Goal: Task Accomplishment & Management: Manage account settings

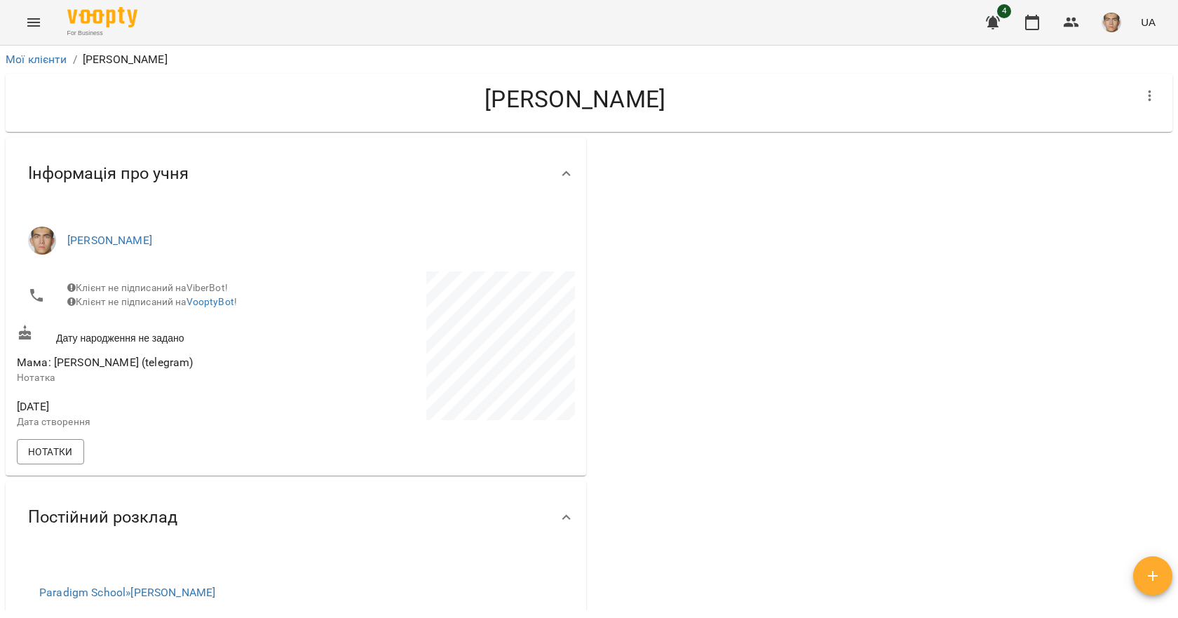
drag, startPoint x: 1027, startPoint y: 18, endPoint x: 1011, endPoint y: 39, distance: 26.5
click at [1027, 18] on icon "button" at bounding box center [1032, 22] width 14 height 15
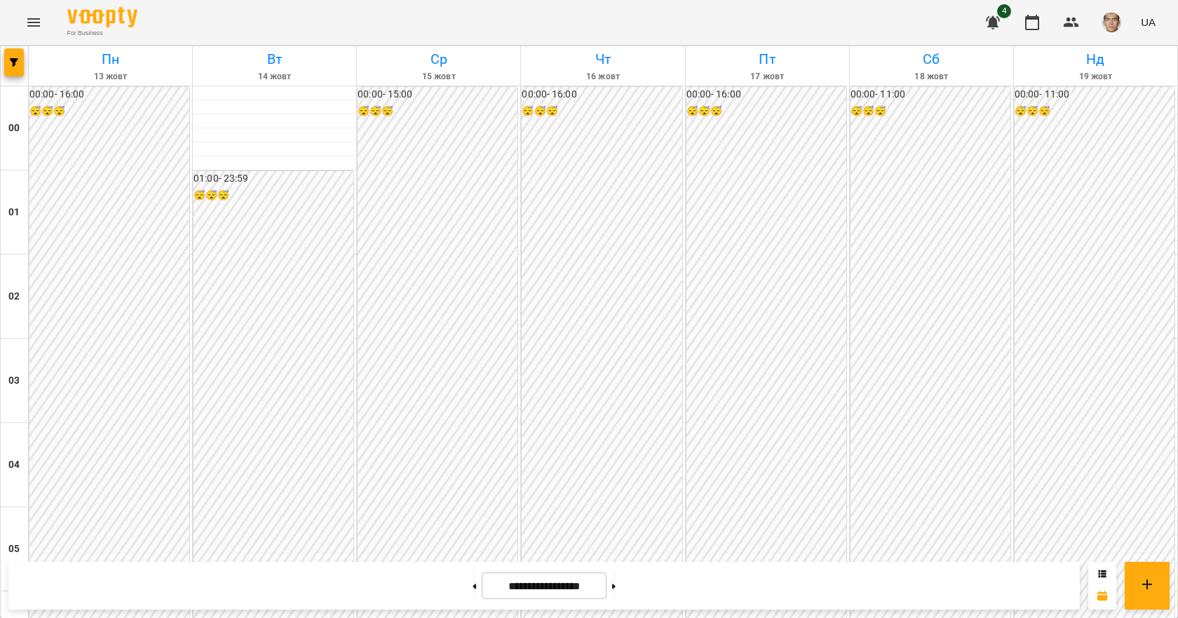
scroll to position [1262, 0]
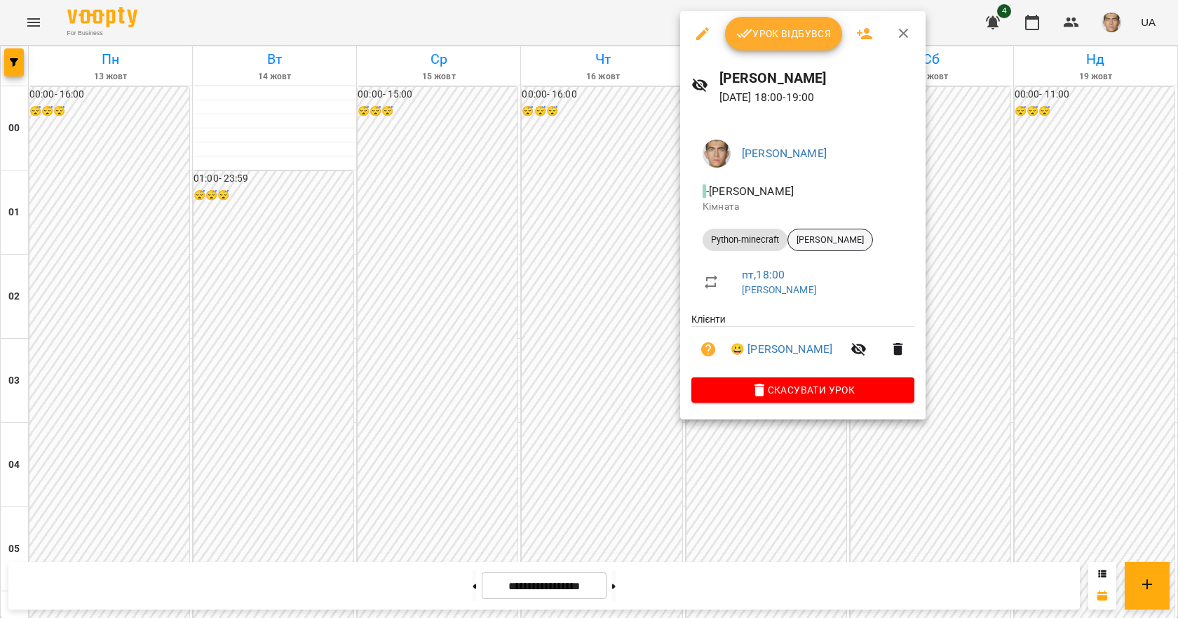
click at [803, 241] on span "[PERSON_NAME]" at bounding box center [830, 240] width 84 height 13
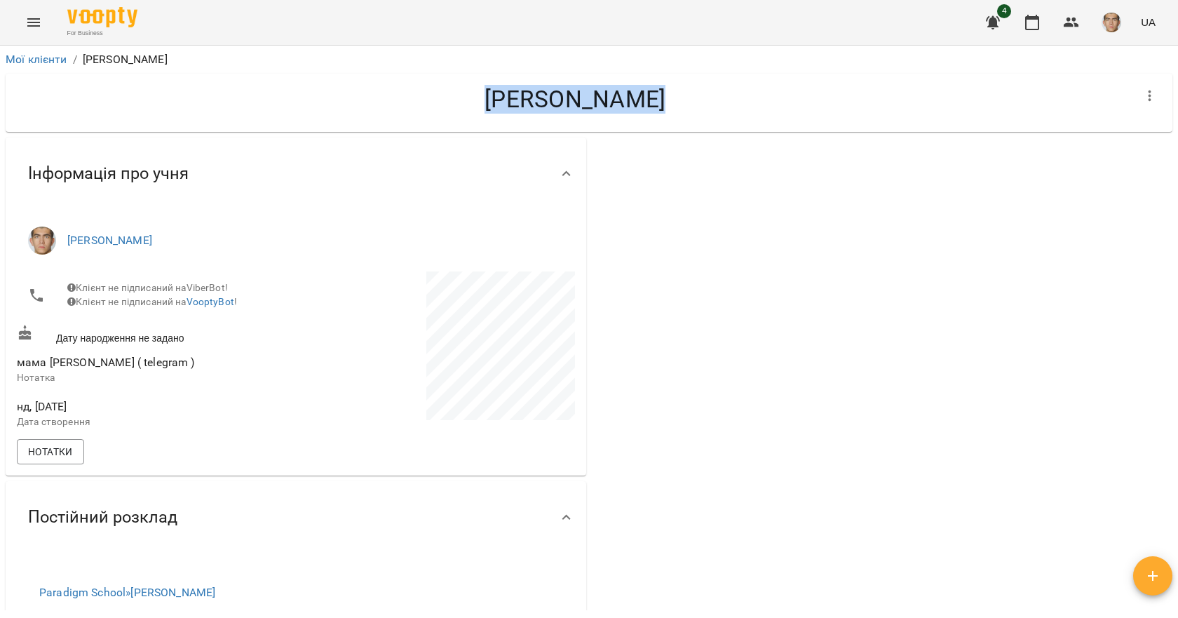
drag, startPoint x: 407, startPoint y: 102, endPoint x: 579, endPoint y: 95, distance: 172.6
click at [579, 95] on h4 "[PERSON_NAME]" at bounding box center [575, 99] width 1116 height 29
copy h4 "[PERSON_NAME]"
click at [1027, 31] on button "button" at bounding box center [1032, 23] width 34 height 34
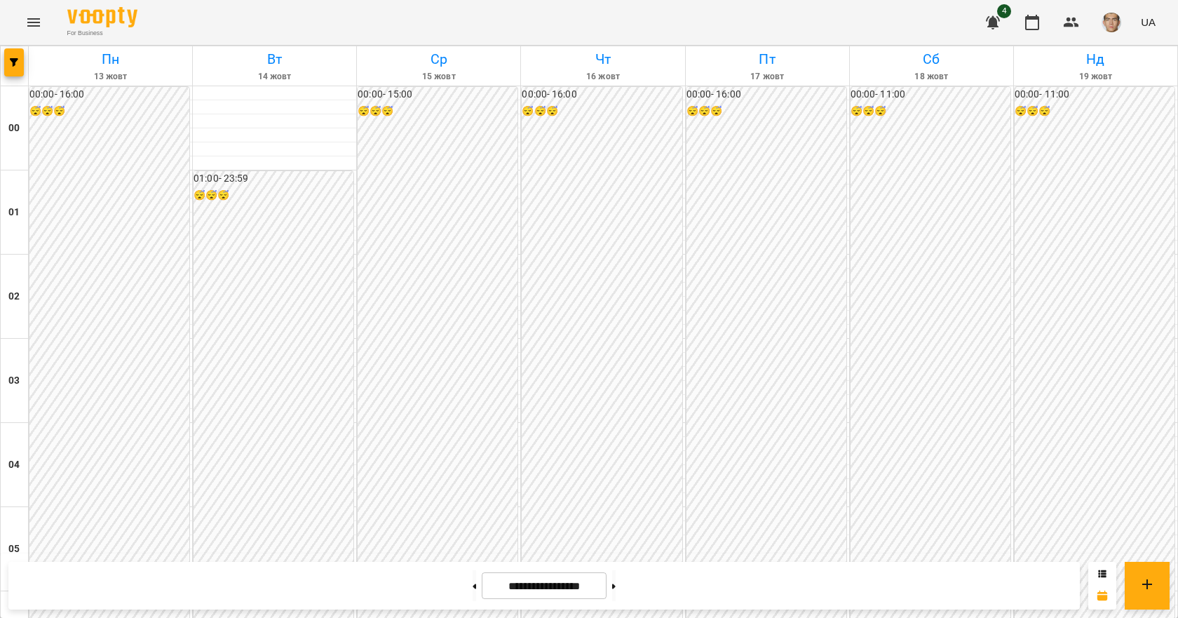
scroll to position [1192, 0]
click at [473, 586] on button at bounding box center [475, 585] width 4 height 31
type input "**********"
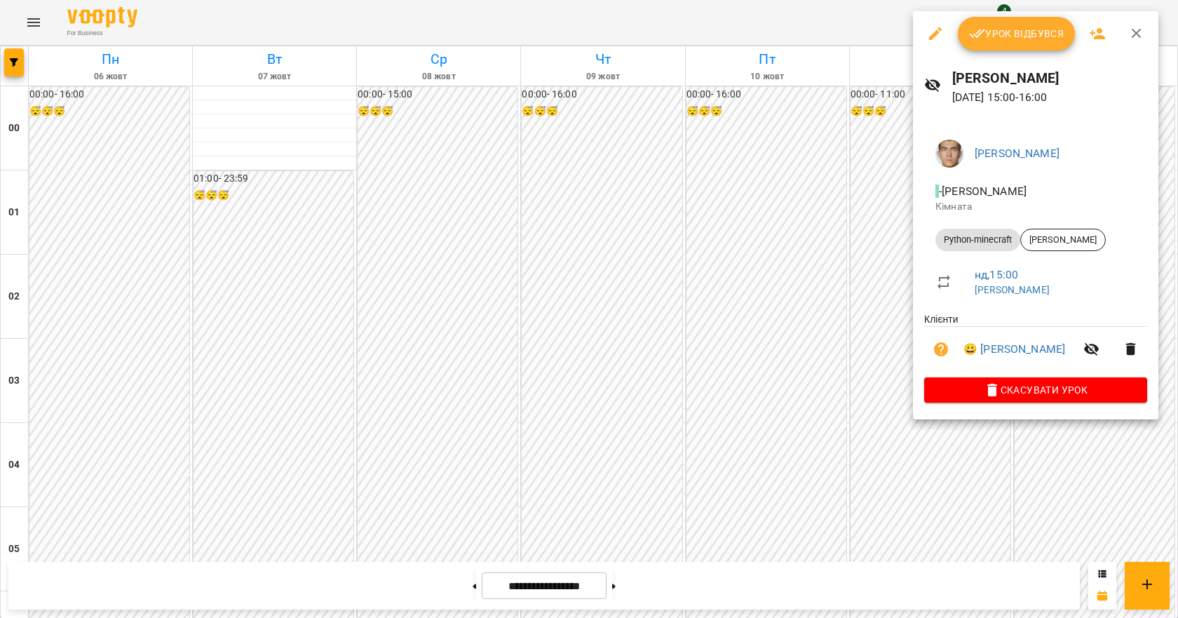
click at [1020, 53] on div "Урок відбувся" at bounding box center [1035, 33] width 245 height 45
click at [1014, 39] on span "Урок відбувся" at bounding box center [1016, 33] width 95 height 17
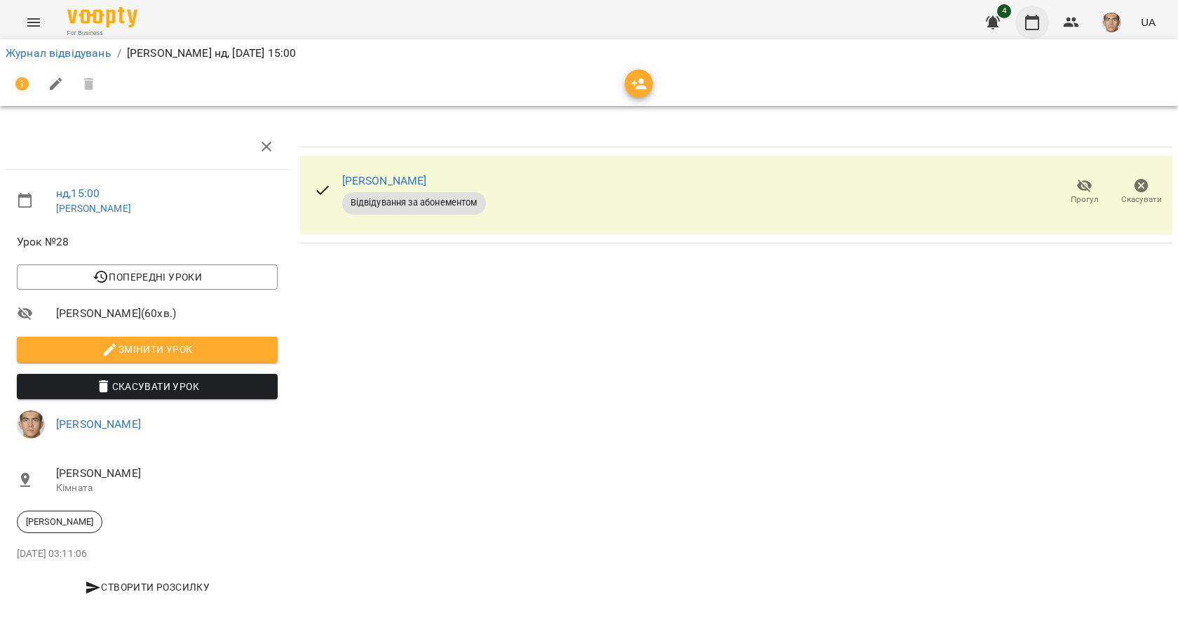
click at [1046, 30] on button "button" at bounding box center [1032, 23] width 34 height 34
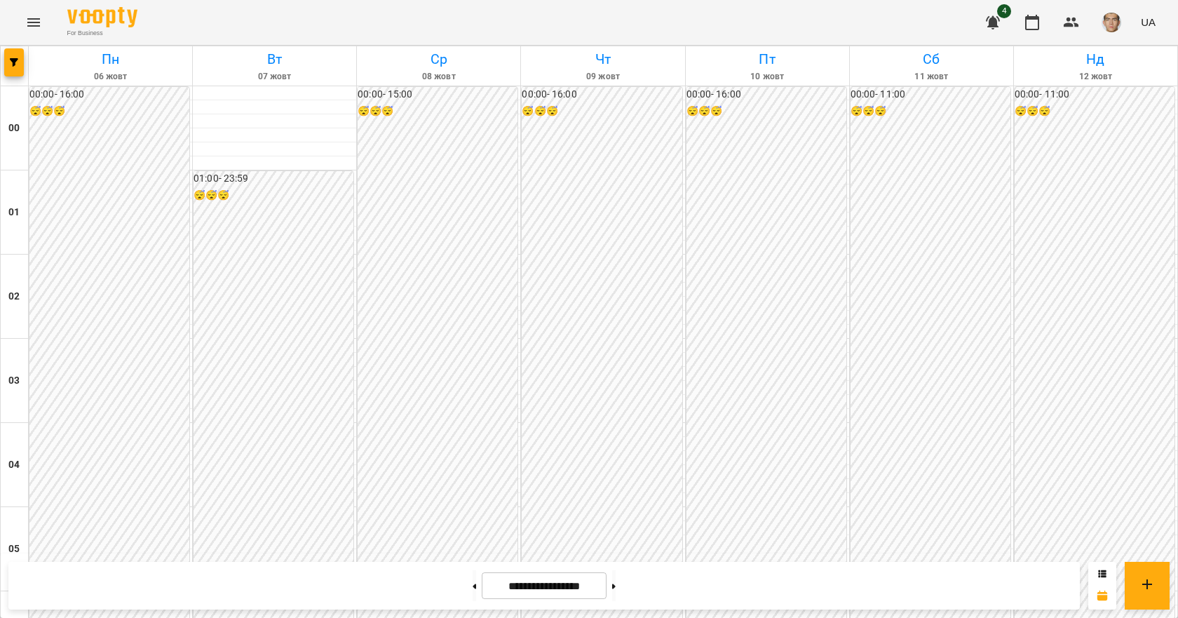
scroll to position [1192, 0]
